Goal: Task Accomplishment & Management: Manage account settings

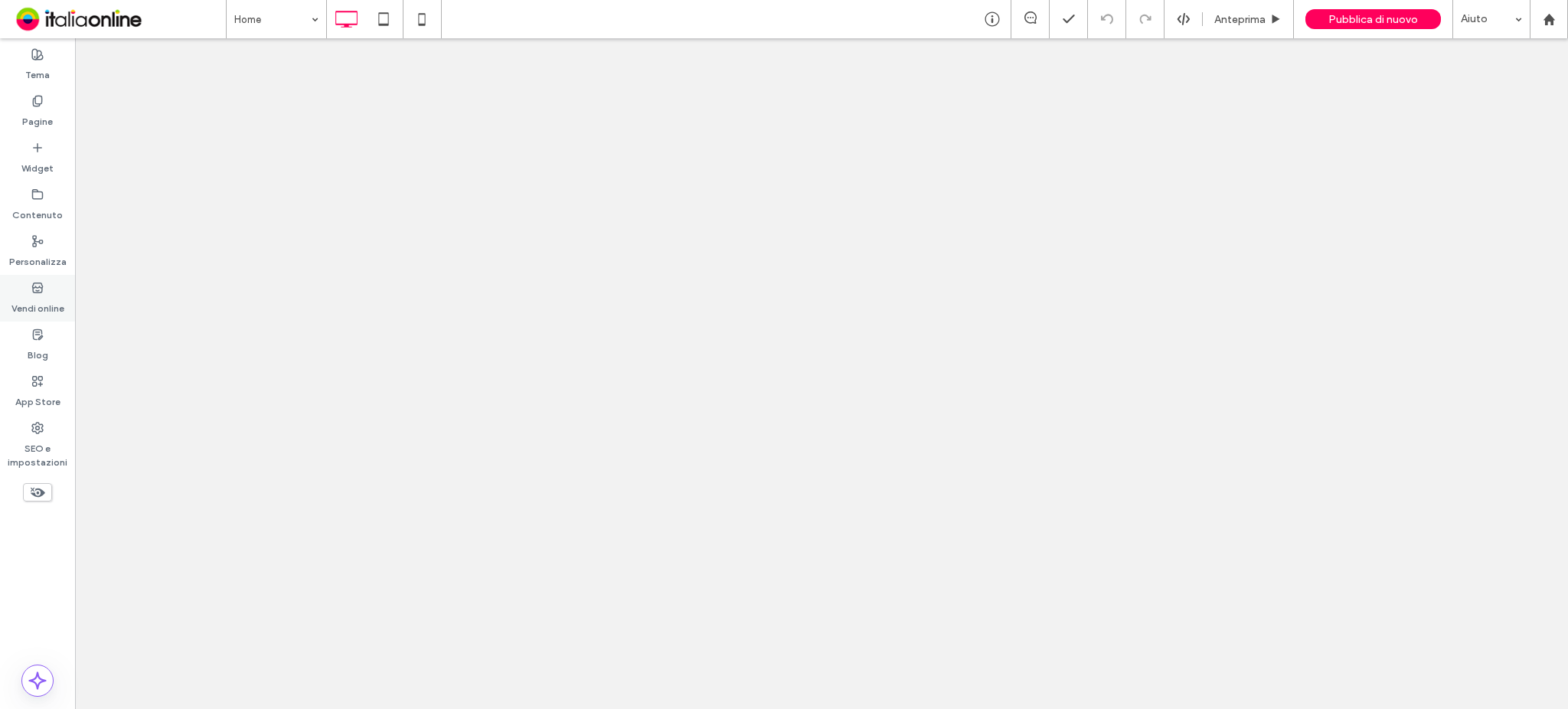
click at [31, 292] on icon at bounding box center [37, 287] width 12 height 12
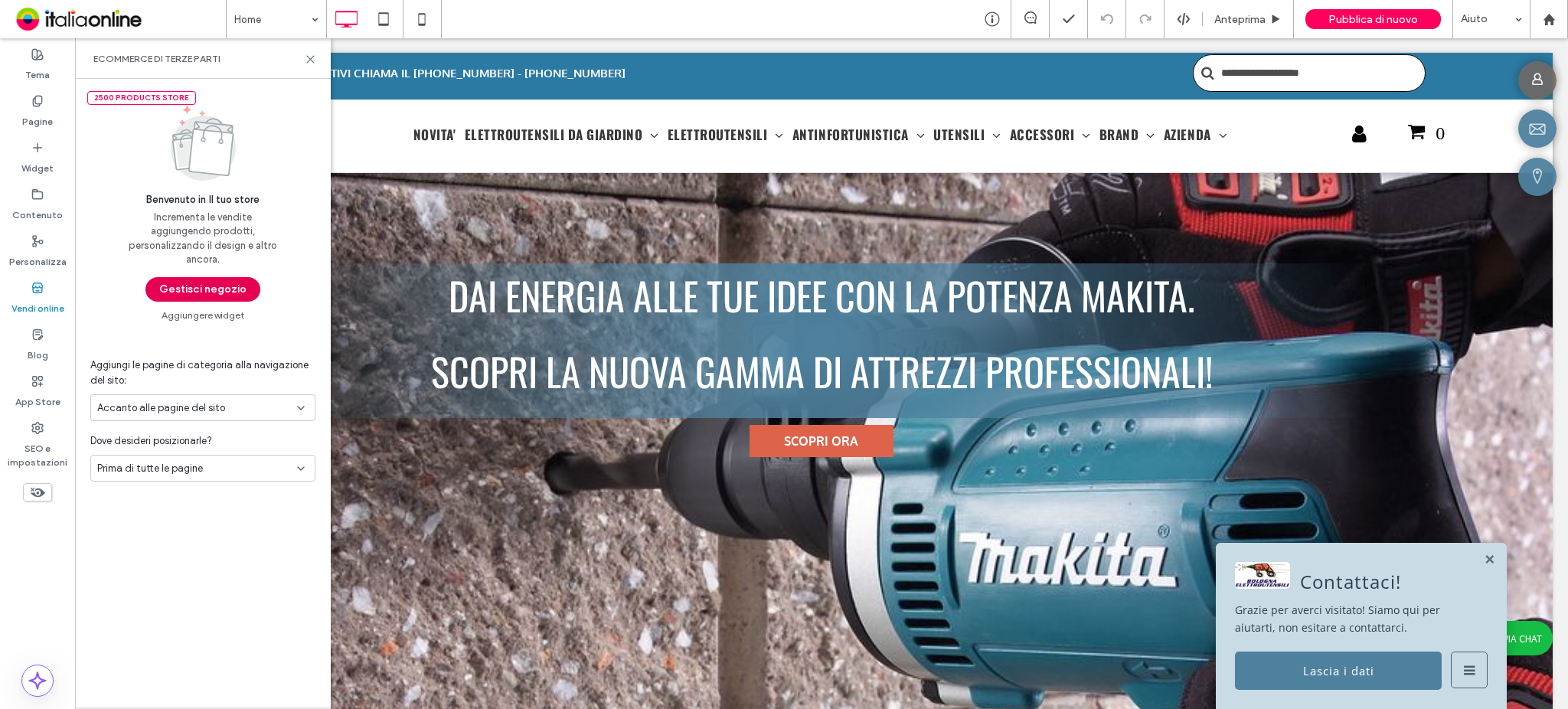
click at [192, 279] on button "Gestisci negozio" at bounding box center [203, 290] width 114 height 24
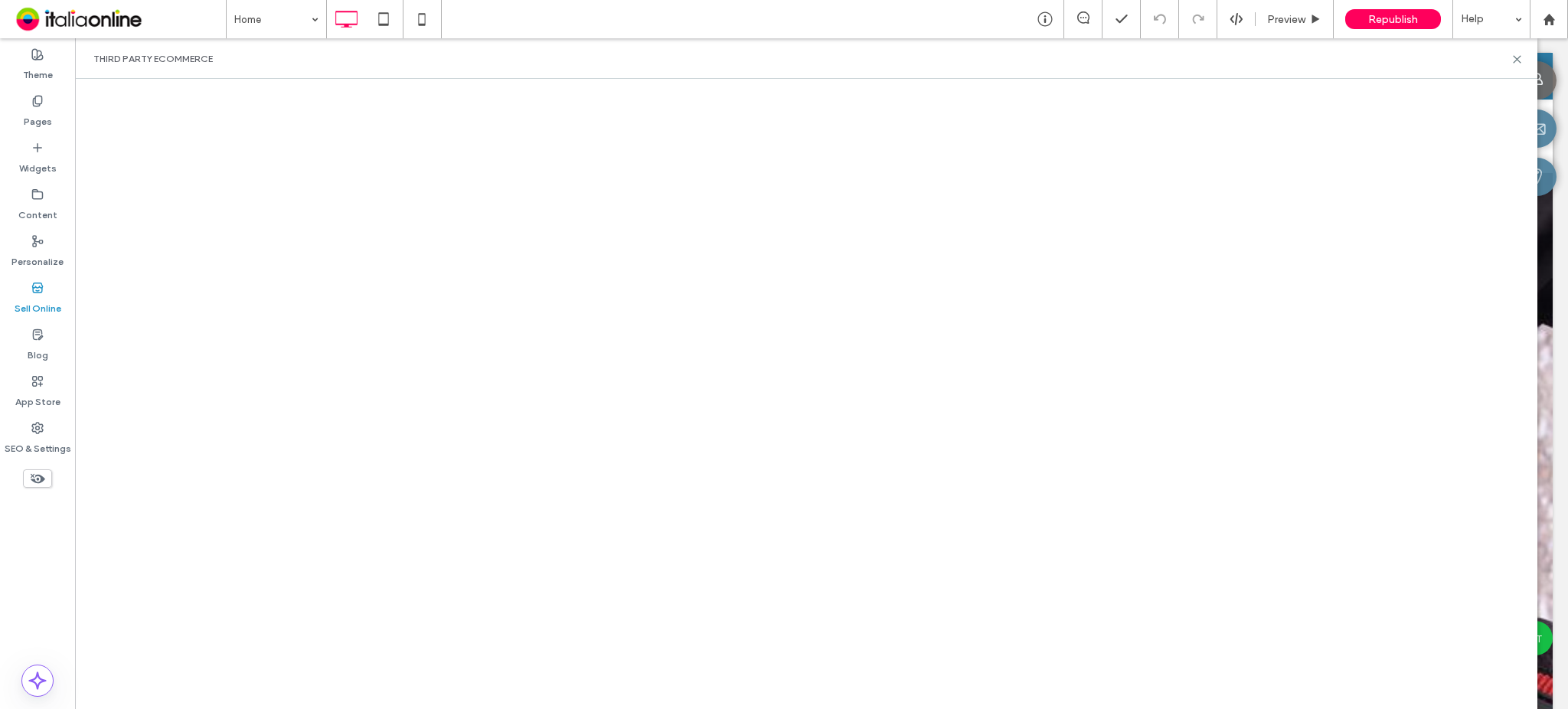
click at [936, 85] on div at bounding box center [806, 394] width 1462 height 630
click at [37, 98] on icon at bounding box center [37, 100] width 12 height 12
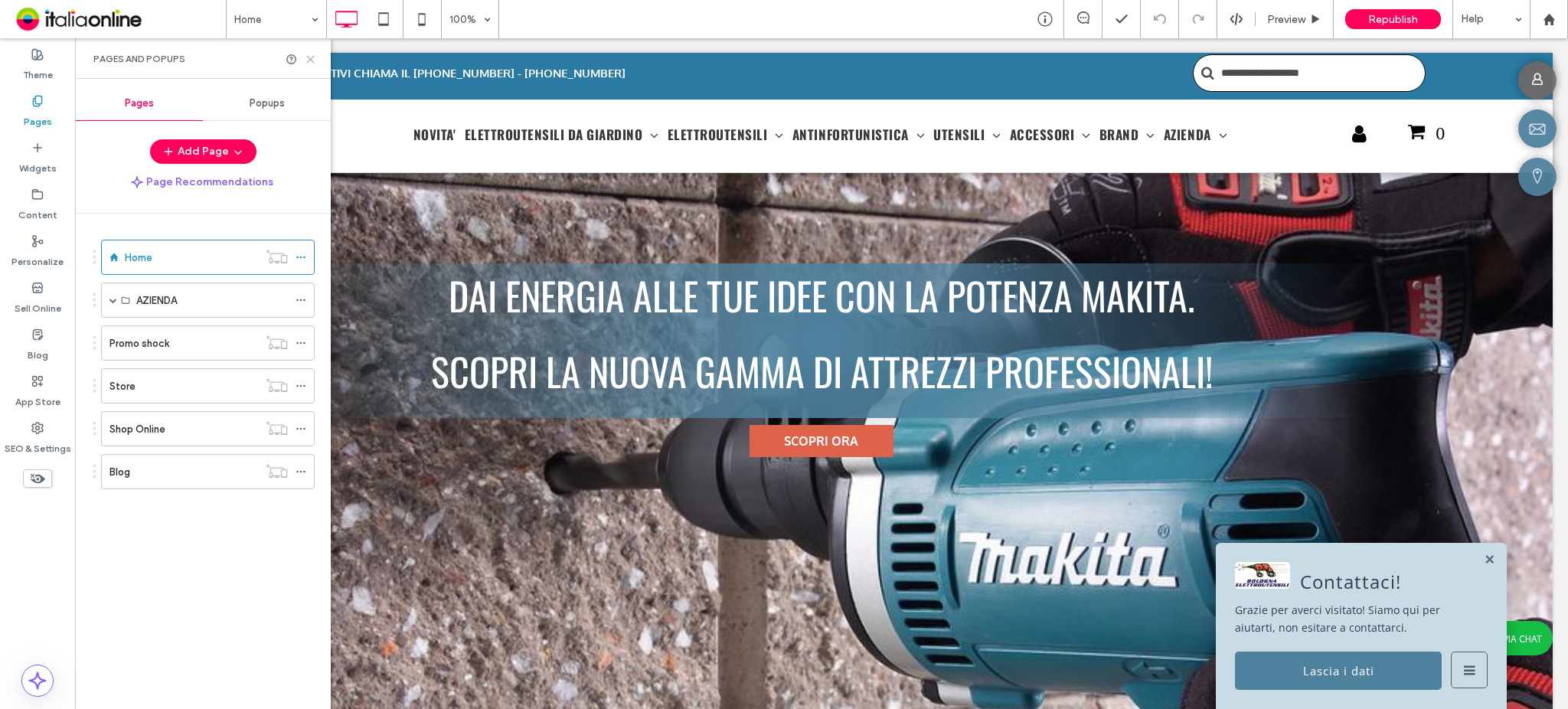
click at [315, 59] on icon at bounding box center [310, 59] width 11 height 11
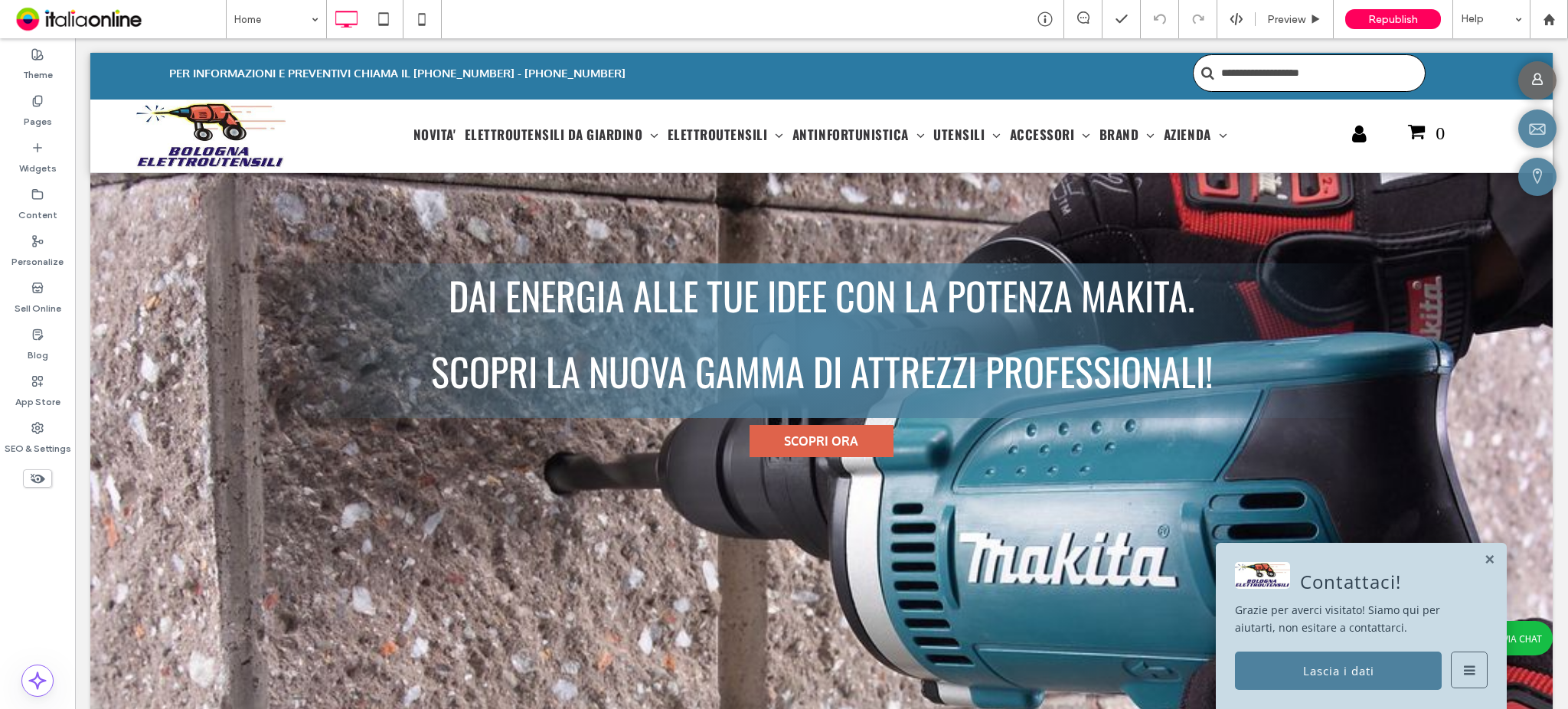
click at [665, 31] on div "Home Preview Republish Help" at bounding box center [897, 19] width 1342 height 38
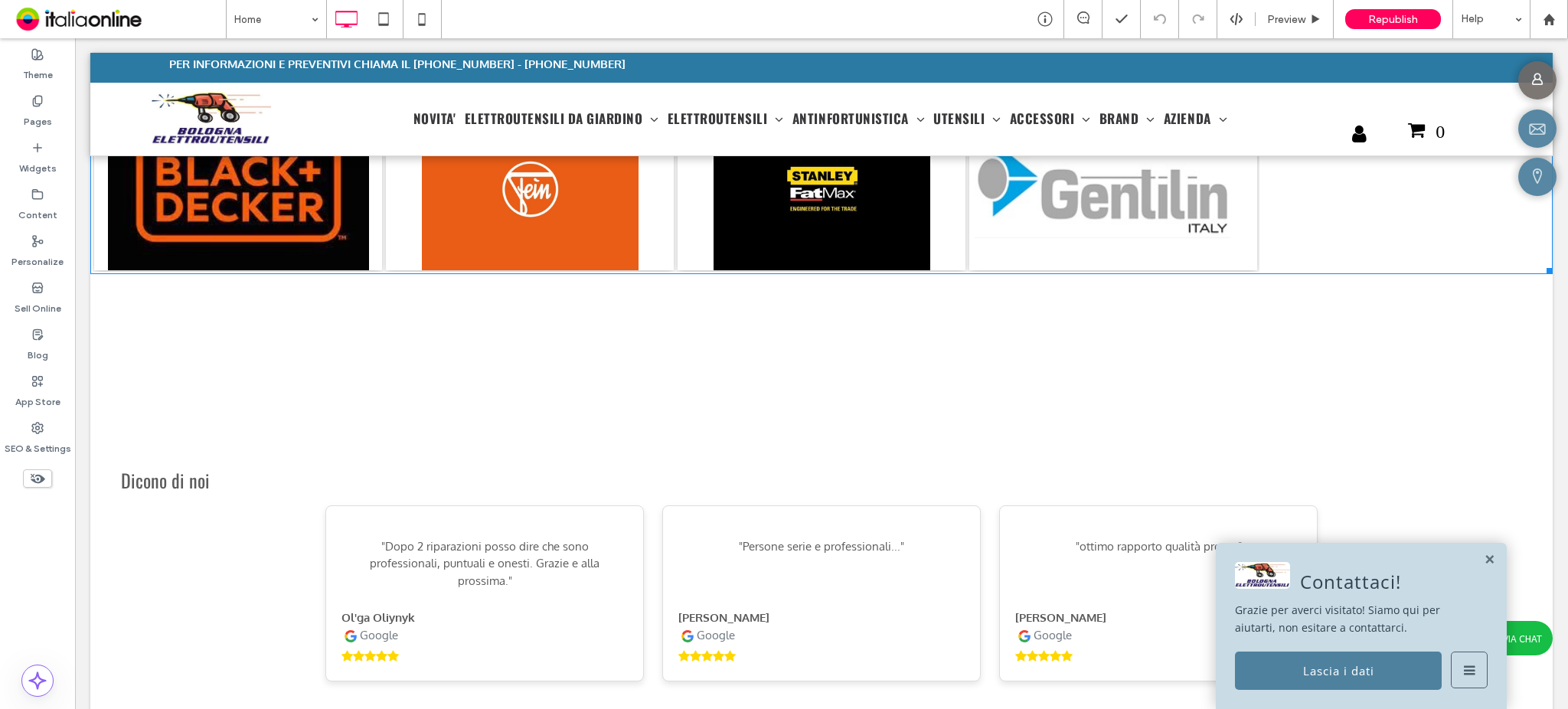
scroll to position [2630, 0]
